Goal: Task Accomplishment & Management: Manage account settings

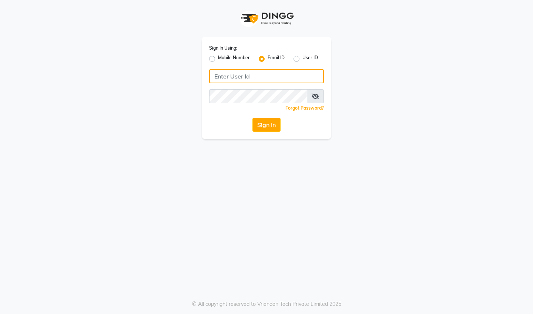
type input "[EMAIL_ADDRESS][DOMAIN_NAME]"
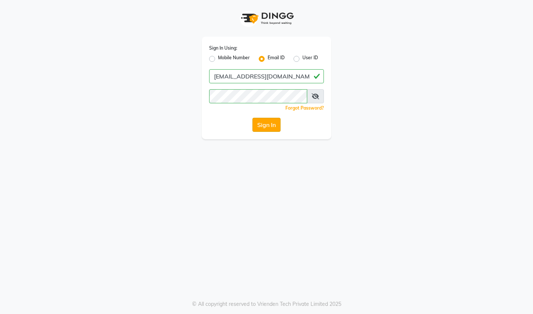
click at [265, 122] on button "Sign In" at bounding box center [267, 125] width 28 height 14
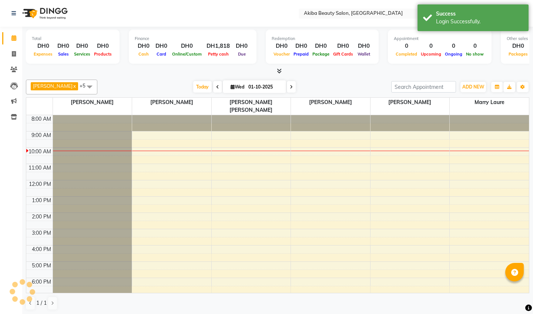
select select "en"
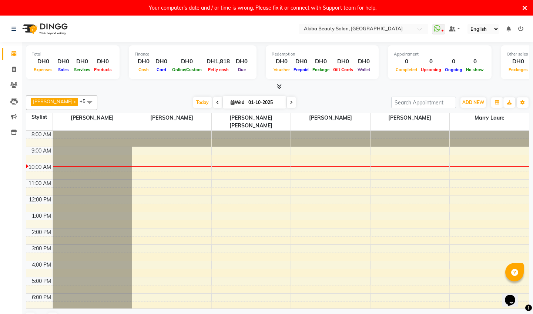
click at [525, 7] on icon at bounding box center [524, 8] width 5 height 7
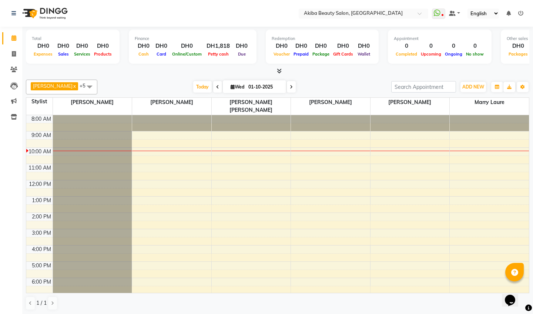
click at [263, 88] on input "01-10-2025" at bounding box center [264, 86] width 37 height 11
select select "10"
select select "2025"
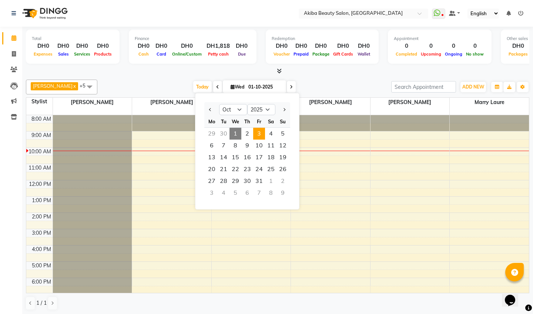
click at [259, 131] on span "3" at bounding box center [259, 134] width 12 height 12
type input "03-10-2025"
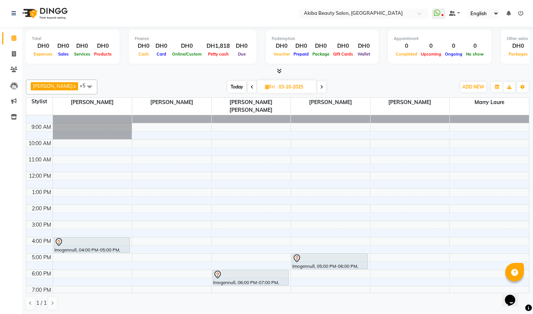
scroll to position [8, 0]
click at [474, 85] on span "ADD NEW" at bounding box center [473, 87] width 22 height 6
click at [507, 98] on button "Add Appointment" at bounding box center [516, 101] width 59 height 10
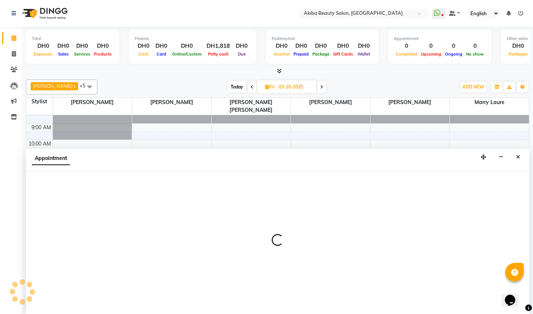
scroll to position [0, 0]
select select "tentative"
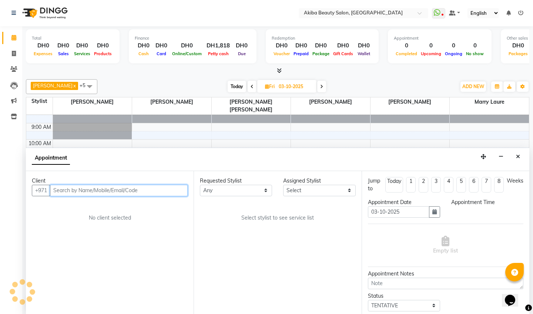
select select "540"
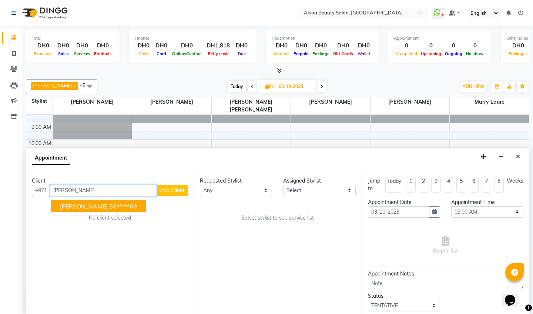
click at [84, 207] on span "[PERSON_NAME]" at bounding box center [84, 206] width 48 height 7
type input "58*****69"
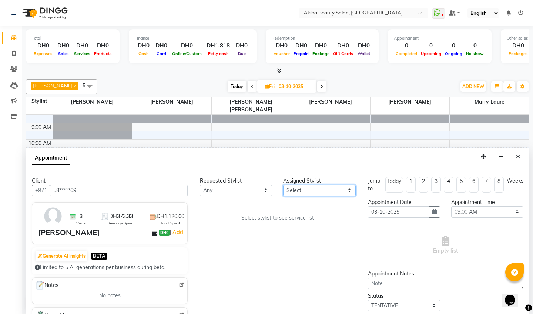
click at [309, 193] on select "Select [PERSON_NAME] [PERSON_NAME] [PERSON_NAME] Marry [PERSON_NAME] [PERSON_NA…" at bounding box center [319, 190] width 72 height 11
select select "88413"
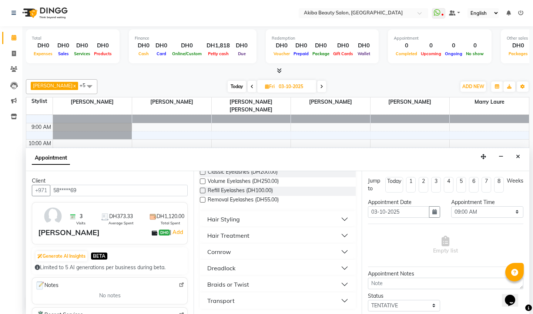
scroll to position [71, 0]
click at [233, 284] on div "Braids or Twist" at bounding box center [228, 284] width 42 height 9
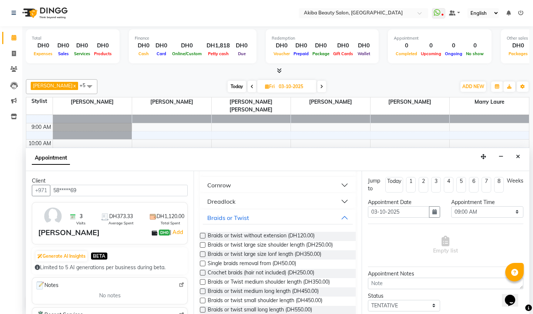
scroll to position [142, 0]
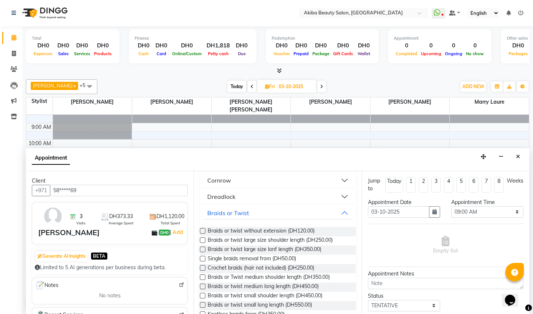
click at [201, 257] on label at bounding box center [203, 259] width 6 height 6
click at [201, 257] on input "checkbox" at bounding box center [202, 259] width 5 height 5
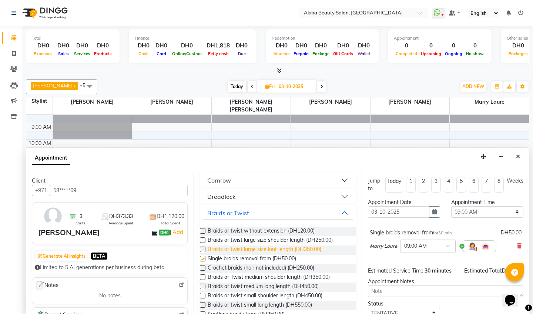
checkbox input "false"
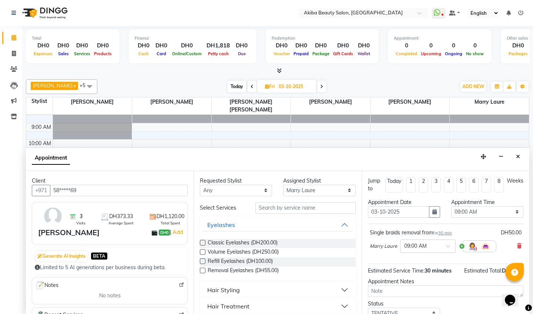
scroll to position [21, 0]
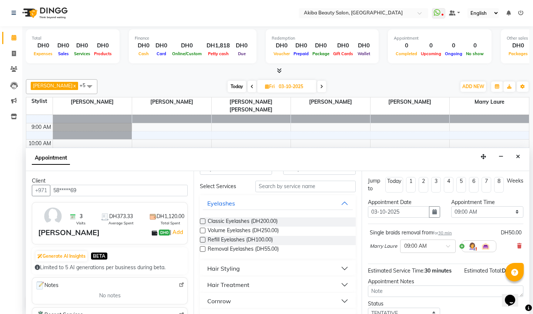
click at [222, 269] on div "Hair Styling" at bounding box center [223, 268] width 33 height 9
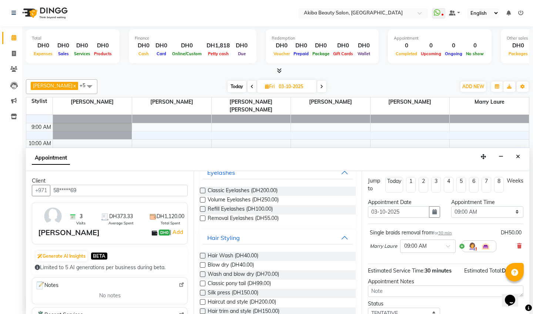
scroll to position [54, 0]
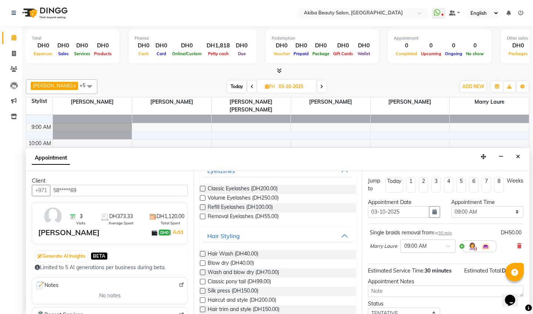
click at [204, 271] on label at bounding box center [203, 273] width 6 height 6
click at [204, 271] on input "checkbox" at bounding box center [202, 273] width 5 height 5
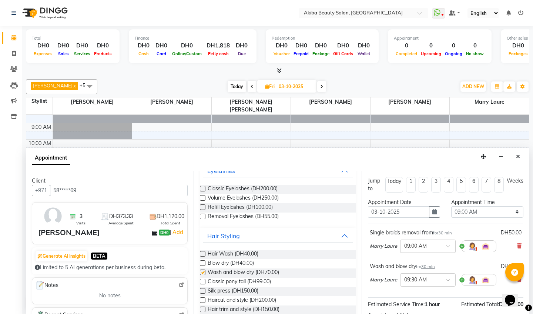
checkbox input "false"
click at [468, 211] on select "Select 09:00 AM 09:15 AM 09:30 AM 09:45 AM 10:00 AM 10:15 AM 10:30 AM 10:45 AM …" at bounding box center [487, 211] width 72 height 11
select select "960"
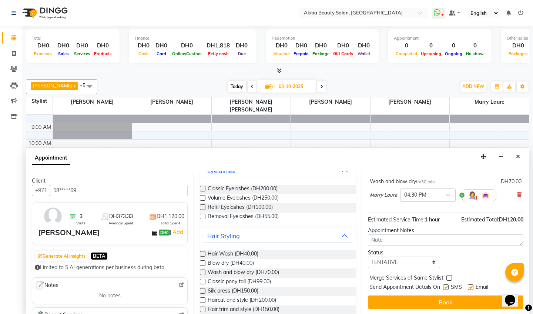
scroll to position [85, 0]
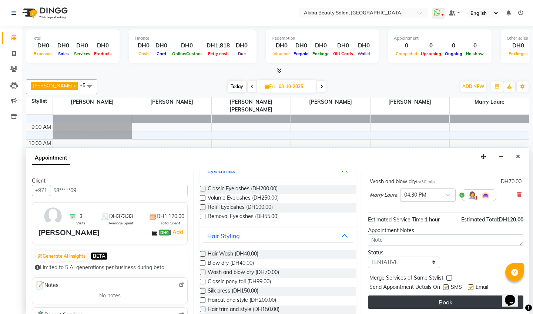
click at [454, 297] on button "Book" at bounding box center [446, 301] width 156 height 13
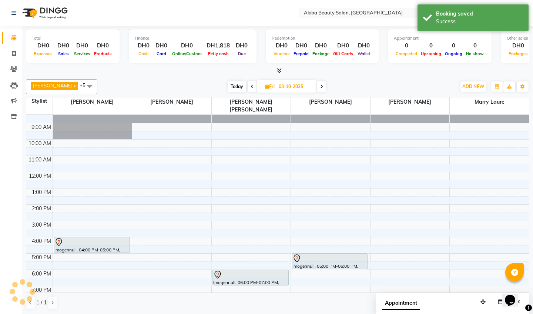
scroll to position [0, 0]
click at [471, 81] on div "ADD NEW Toggle Dropdown Add Appointment Add Invoice Add Expense Add Attendance …" at bounding box center [473, 87] width 27 height 12
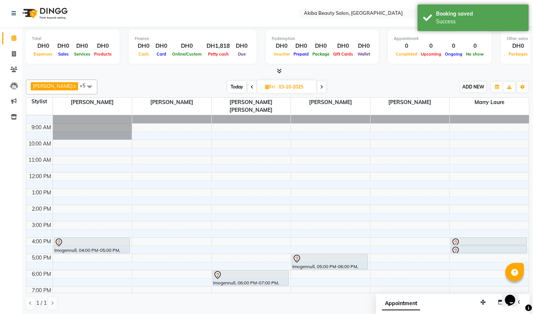
click at [473, 88] on span "ADD NEW" at bounding box center [473, 87] width 22 height 6
click at [446, 99] on button "Add Appointment" at bounding box center [456, 101] width 59 height 10
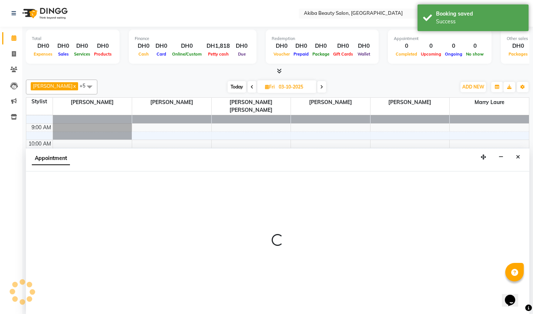
scroll to position [0, 0]
select select "540"
select select "tentative"
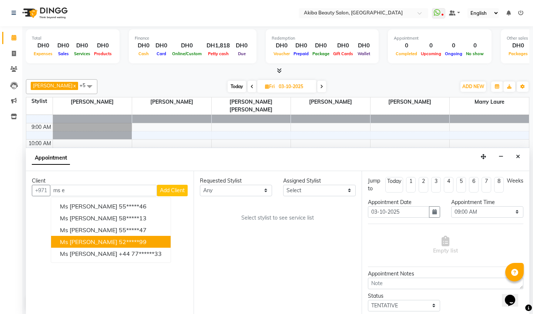
click at [77, 240] on span "Ms [PERSON_NAME]" at bounding box center [88, 241] width 57 height 7
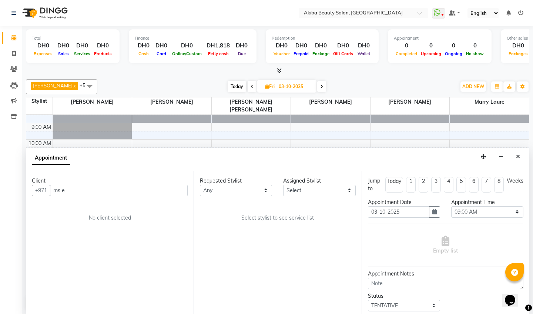
type input "52*****99"
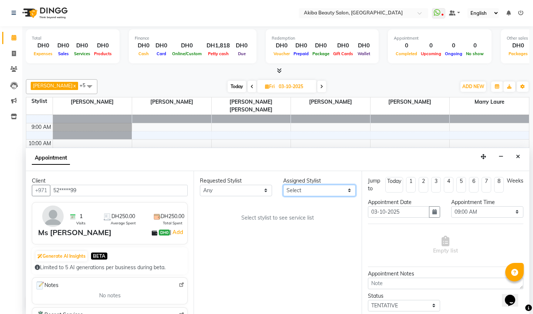
select select "57438"
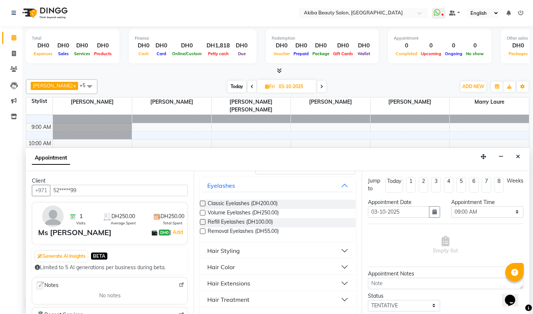
scroll to position [36, 0]
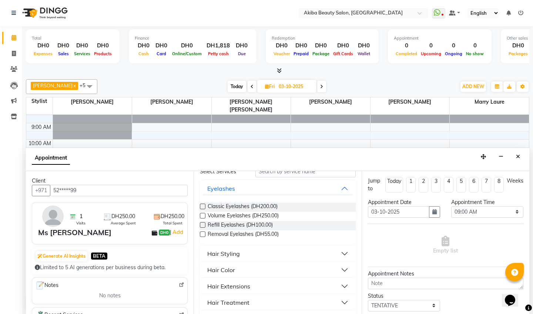
click at [203, 206] on label at bounding box center [203, 207] width 6 height 6
click at [203, 206] on input "checkbox" at bounding box center [202, 207] width 5 height 5
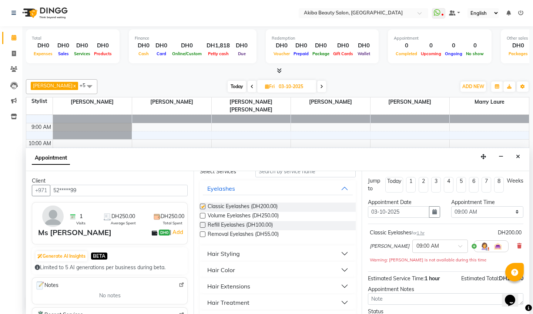
checkbox input "false"
click at [473, 207] on select "Select 09:00 AM 09:15 AM 09:30 AM 09:45 AM 10:00 AM 10:15 AM 10:30 AM 10:45 AM …" at bounding box center [487, 211] width 72 height 11
select select "780"
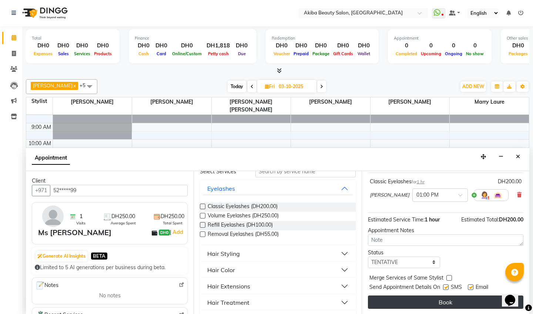
scroll to position [51, 0]
click at [431, 305] on button "Book" at bounding box center [446, 301] width 156 height 13
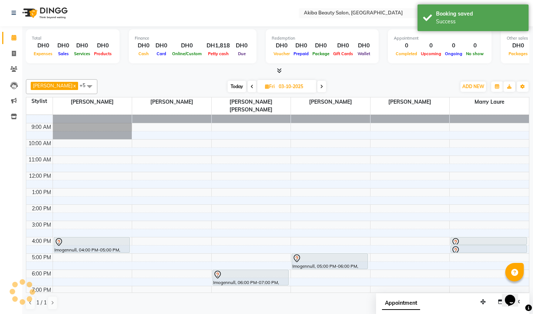
scroll to position [0, 0]
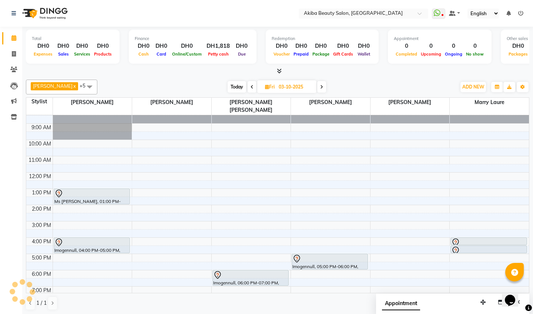
click at [70, 240] on div "Imogennull, 04:00 PM-05:00 PM, Wig wash and style" at bounding box center [92, 245] width 76 height 15
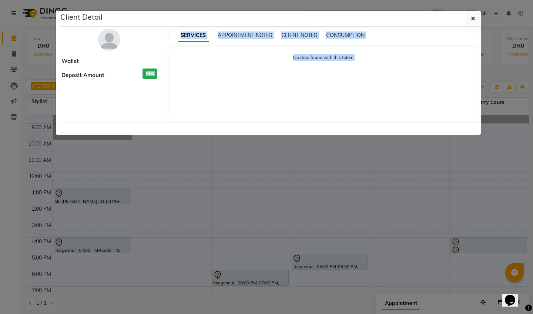
select select "7"
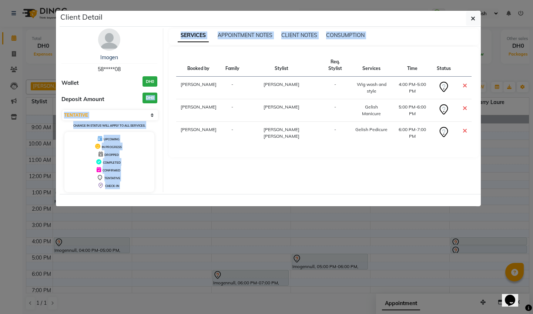
drag, startPoint x: 431, startPoint y: 305, endPoint x: 165, endPoint y: 220, distance: 279.1
click at [165, 220] on ngb-modal-window "Client Detail Imogen 58*****08 Wallet DH0 Deposit Amount DH0 Select CONFIRMED T…" at bounding box center [266, 157] width 533 height 314
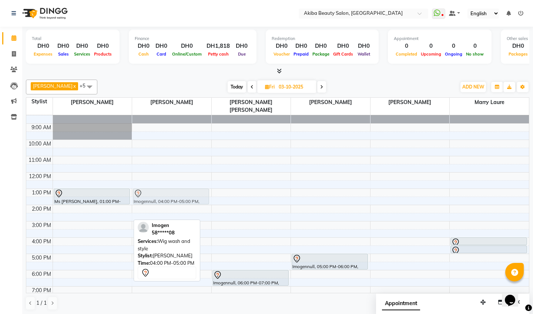
drag, startPoint x: 70, startPoint y: 241, endPoint x: 177, endPoint y: 194, distance: 117.1
click at [177, 194] on tr "Ms [PERSON_NAME], 01:00 PM-02:00 PM, Classic Eyelashes Imogennull, 04:00 PM-05:…" at bounding box center [277, 221] width 503 height 228
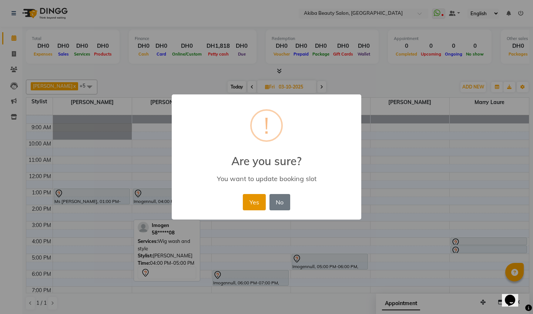
click at [261, 207] on button "Yes" at bounding box center [254, 202] width 23 height 16
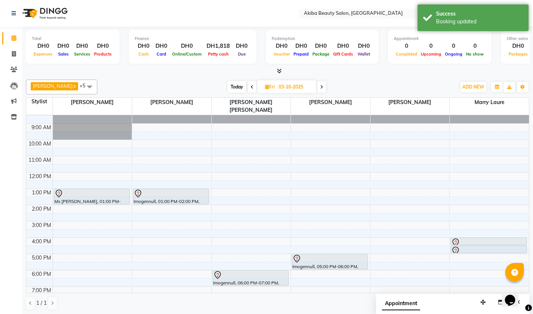
click at [238, 83] on span "Today" at bounding box center [237, 86] width 19 height 11
type input "01-10-2025"
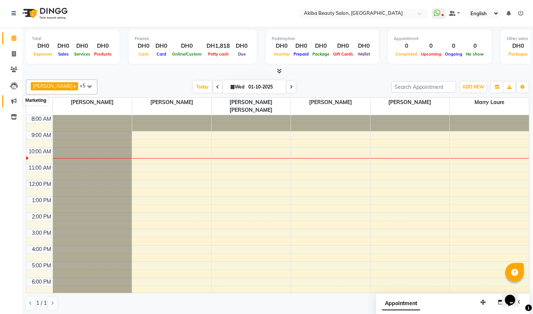
click at [13, 101] on icon at bounding box center [14, 101] width 6 height 6
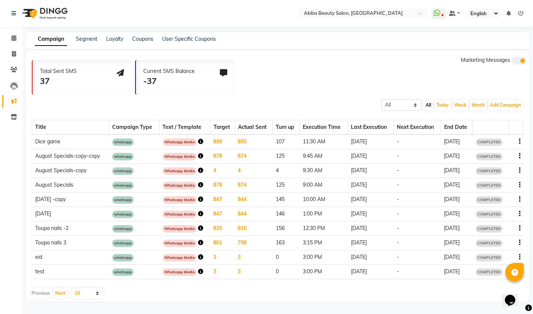
click at [520, 142] on icon "button" at bounding box center [519, 141] width 1 height 0
click at [493, 152] on div "Services" at bounding box center [499, 150] width 23 height 9
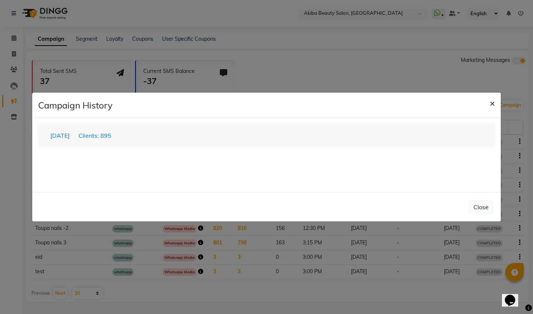
click at [492, 103] on span "×" at bounding box center [492, 102] width 5 height 11
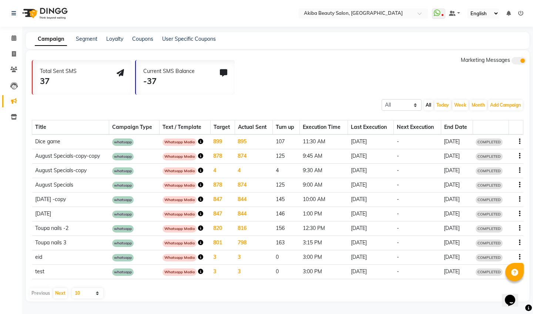
click at [200, 141] on icon "button" at bounding box center [200, 141] width 5 height 5
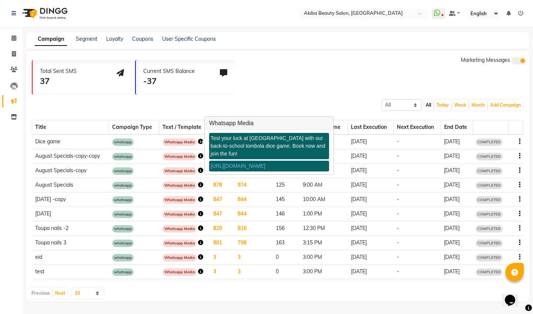
click at [245, 101] on div "All Scheduled Completed All [DATE] Week Month Add Campaign SMS Campaign Email C…" at bounding box center [278, 104] width 504 height 13
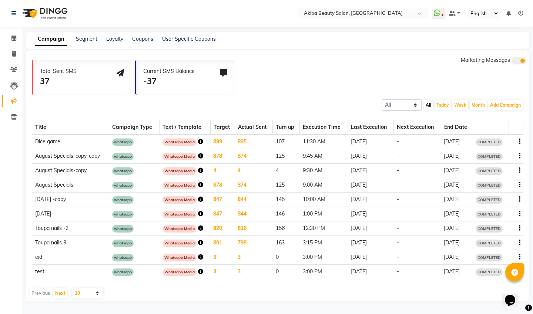
click at [488, 143] on span "COMPLETED" at bounding box center [489, 141] width 27 height 7
click at [14, 40] on icon at bounding box center [13, 38] width 5 height 6
